Goal: Task Accomplishment & Management: Manage account settings

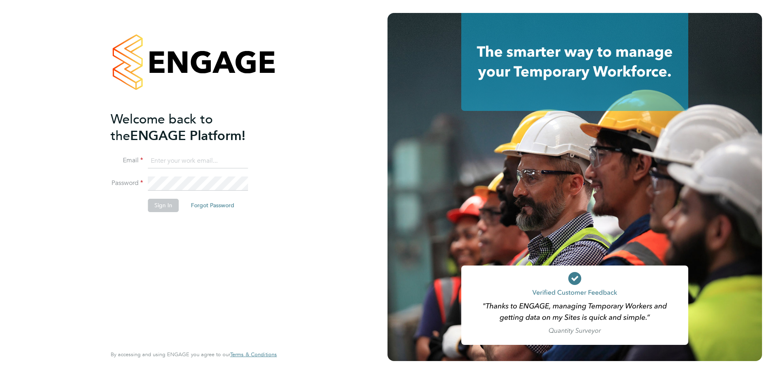
type input "brett.bull@countrysidepartnerships.com"
click at [163, 209] on button "Sign In" at bounding box center [163, 205] width 31 height 13
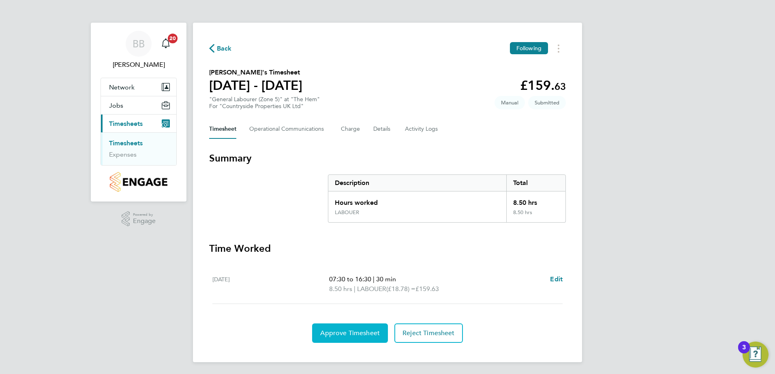
click at [350, 336] on span "Approve Timesheet" at bounding box center [350, 333] width 60 height 8
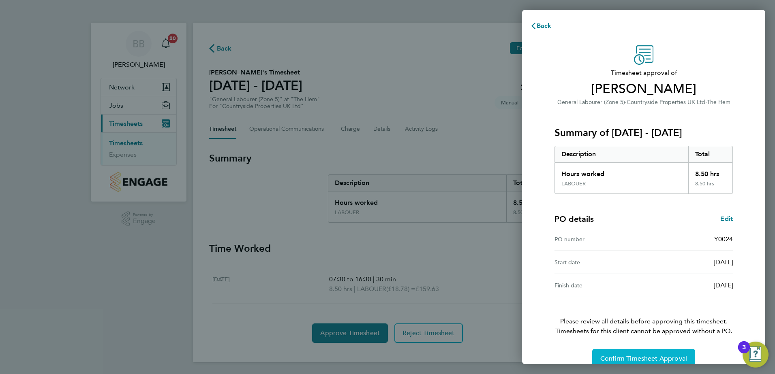
click at [631, 352] on button "Confirm Timesheet Approval" at bounding box center [643, 358] width 103 height 19
